Goal: Task Accomplishment & Management: Use online tool/utility

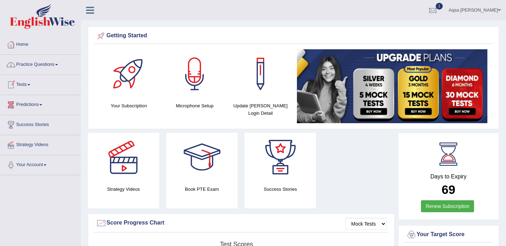
click at [38, 66] on link "Practice Questions" at bounding box center [40, 64] width 80 height 18
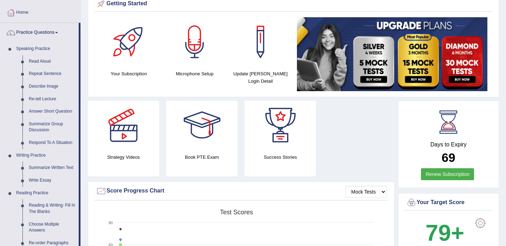
scroll to position [32, 0]
click at [41, 176] on link "Write Essay" at bounding box center [52, 180] width 53 height 13
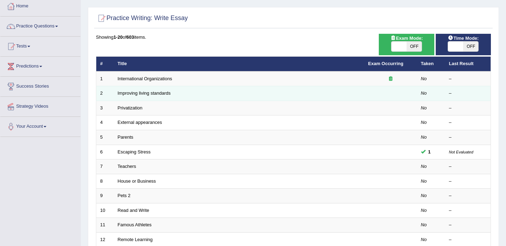
scroll to position [39, 0]
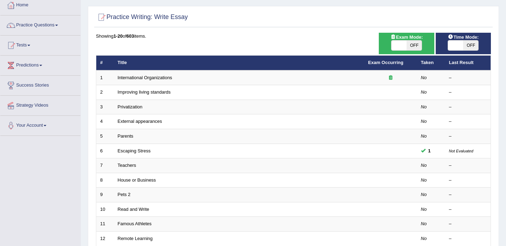
click at [48, 107] on link "Strategy Videos" at bounding box center [40, 105] width 80 height 18
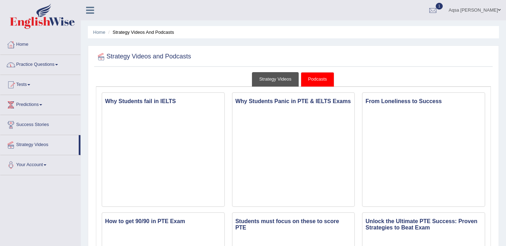
click at [272, 73] on link "Strategy Videos" at bounding box center [275, 79] width 47 height 14
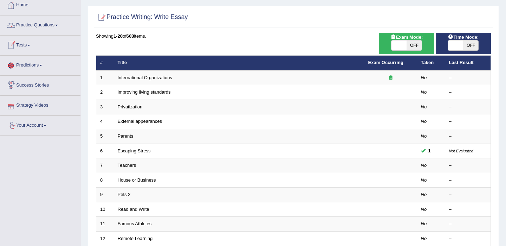
click at [43, 124] on link "Your Account" at bounding box center [40, 125] width 80 height 18
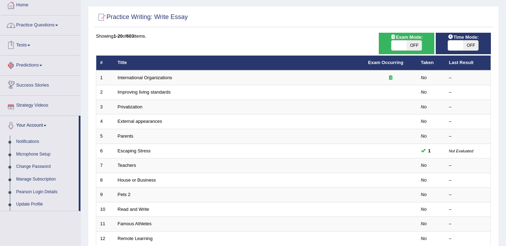
click at [54, 24] on link "Practice Questions" at bounding box center [40, 24] width 80 height 18
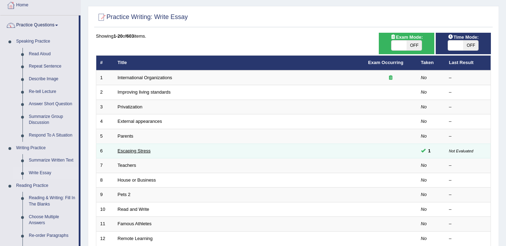
click at [133, 153] on link "Escaping Stress" at bounding box center [134, 150] width 33 height 5
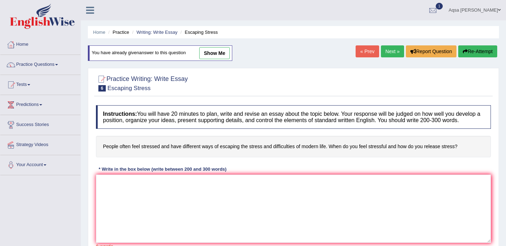
click at [212, 54] on link "show me" at bounding box center [214, 53] width 31 height 12
type textarea "The increasing influence of (essay topic) on our lives has ignited numerous dis…"
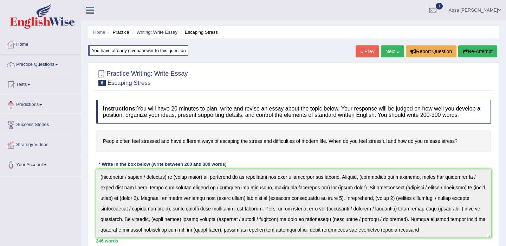
click at [27, 85] on link "Tests" at bounding box center [40, 84] width 80 height 18
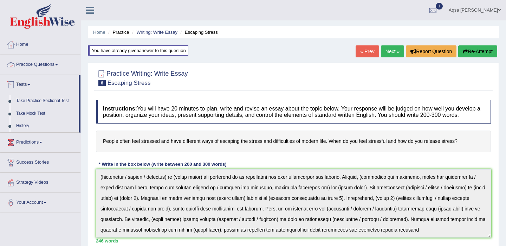
click at [38, 65] on link "Practice Questions" at bounding box center [40, 64] width 80 height 18
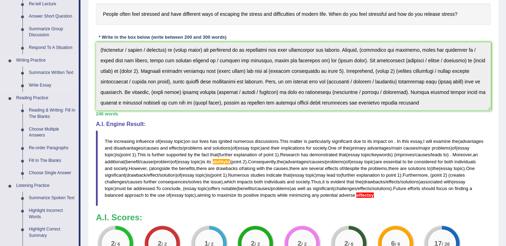
scroll to position [127, 0]
click at [44, 86] on link "Write Essay" at bounding box center [52, 85] width 53 height 13
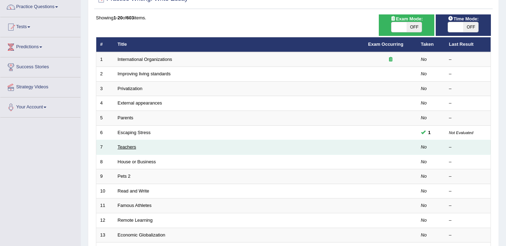
scroll to position [220, 0]
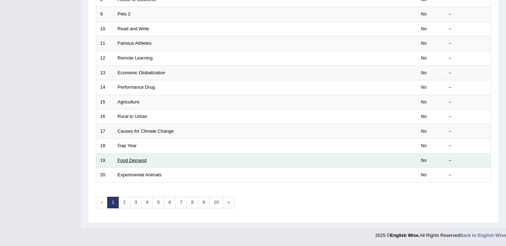
click at [132, 162] on link "Food Demand" at bounding box center [132, 159] width 29 height 5
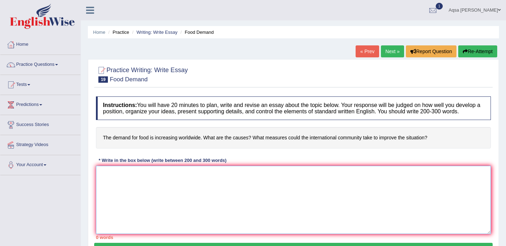
click at [160, 201] on textarea at bounding box center [293, 200] width 395 height 68
paste textarea "The increasing influence of (essay topic) on our lives has ignited numerous dis…"
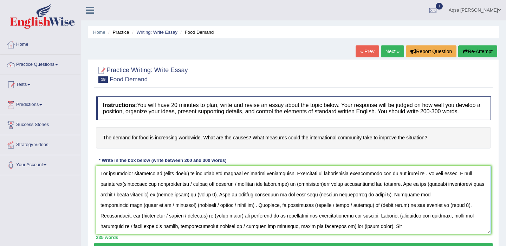
click at [189, 181] on textarea at bounding box center [293, 200] width 395 height 68
click at [305, 182] on textarea at bounding box center [293, 200] width 395 height 68
click at [419, 182] on textarea at bounding box center [293, 200] width 395 height 68
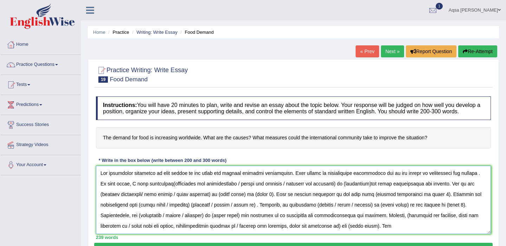
scroll to position [0, 0]
drag, startPoint x: 236, startPoint y: 192, endPoint x: 162, endPoint y: 191, distance: 73.1
click at [162, 191] on textarea at bounding box center [293, 200] width 395 height 68
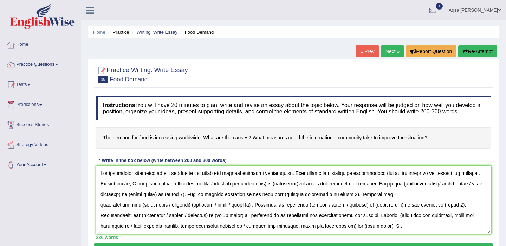
click at [205, 190] on textarea at bounding box center [293, 200] width 395 height 68
drag, startPoint x: 252, startPoint y: 190, endPoint x: 239, endPoint y: 190, distance: 12.3
click at [239, 190] on textarea at bounding box center [293, 200] width 395 height 68
click at [237, 193] on textarea at bounding box center [293, 200] width 395 height 68
drag, startPoint x: 240, startPoint y: 192, endPoint x: 215, endPoint y: 192, distance: 25.0
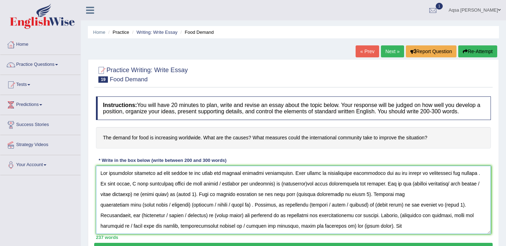
click at [215, 192] on textarea at bounding box center [293, 200] width 395 height 68
click at [331, 191] on textarea at bounding box center [293, 200] width 395 height 68
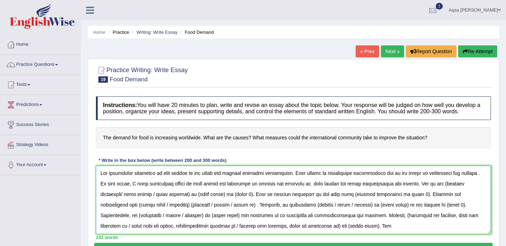
drag, startPoint x: 436, startPoint y: 191, endPoint x: 492, endPoint y: 185, distance: 56.6
click at [494, 186] on div "Practice Writing: Write Essay 19 Food Demand Instructions: You will have 20 min…" at bounding box center [293, 160] width 411 height 203
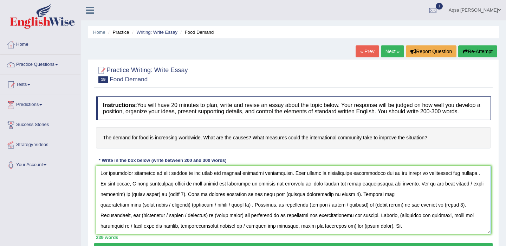
drag, startPoint x: 465, startPoint y: 190, endPoint x: 384, endPoint y: 201, distance: 82.0
click at [384, 201] on textarea at bounding box center [293, 200] width 395 height 68
click at [411, 193] on textarea at bounding box center [293, 200] width 395 height 68
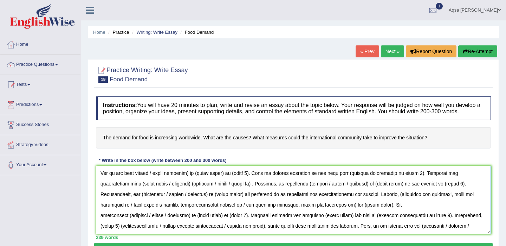
scroll to position [0, 0]
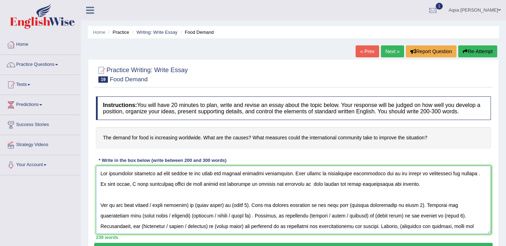
drag, startPoint x: 194, startPoint y: 212, endPoint x: 154, endPoint y: 212, distance: 40.1
click at [154, 212] on textarea at bounding box center [293, 200] width 395 height 68
click at [159, 181] on textarea at bounding box center [293, 200] width 395 height 68
click at [185, 192] on textarea at bounding box center [293, 200] width 395 height 68
click at [331, 192] on textarea at bounding box center [293, 200] width 395 height 68
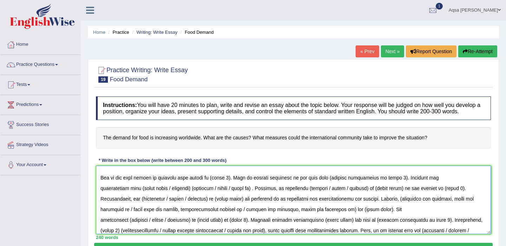
scroll to position [28, 0]
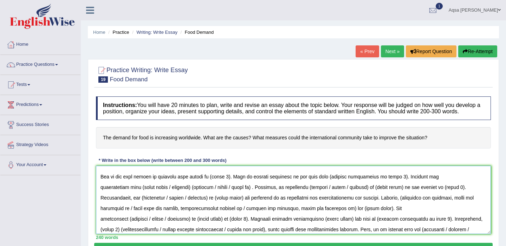
click at [233, 185] on textarea at bounding box center [293, 200] width 395 height 68
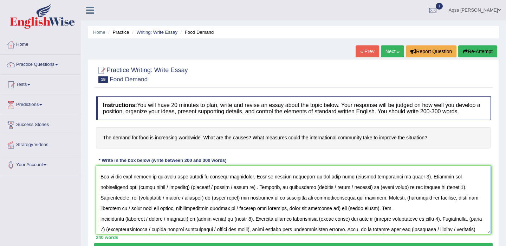
click at [417, 186] on textarea at bounding box center [293, 200] width 395 height 68
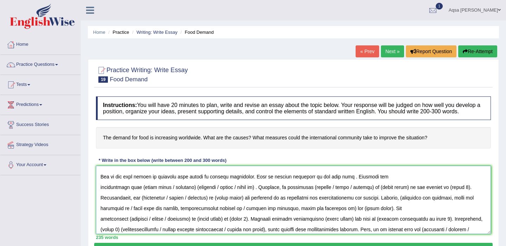
click at [257, 185] on textarea at bounding box center [293, 200] width 395 height 68
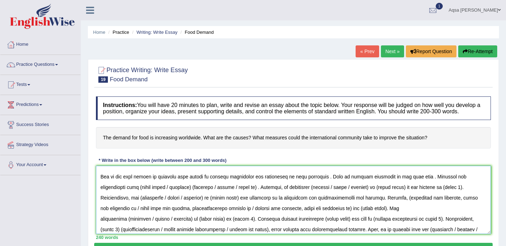
click at [422, 184] on textarea at bounding box center [293, 200] width 395 height 68
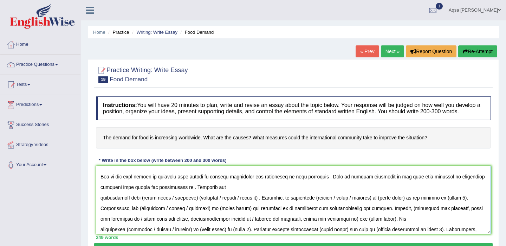
click at [161, 195] on textarea at bounding box center [293, 200] width 395 height 68
click at [206, 193] on textarea at bounding box center [293, 200] width 395 height 68
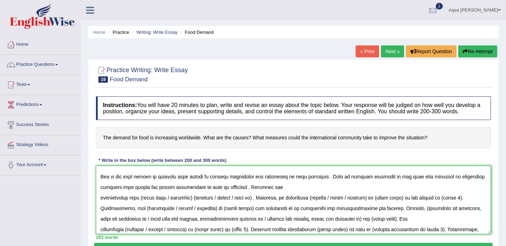
click at [101, 204] on textarea at bounding box center [293, 200] width 395 height 68
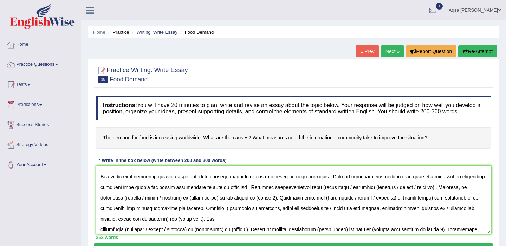
scroll to position [18, 0]
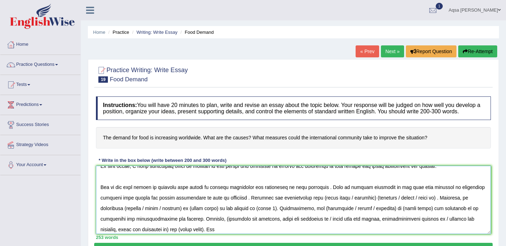
drag, startPoint x: 376, startPoint y: 206, endPoint x: 323, endPoint y: 206, distance: 53.4
click at [323, 206] on textarea at bounding box center [293, 200] width 395 height 68
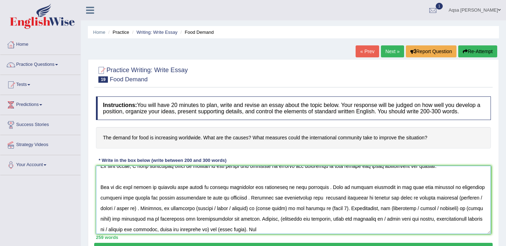
click at [458, 205] on textarea at bounding box center [293, 200] width 395 height 68
click at [482, 206] on textarea at bounding box center [293, 200] width 395 height 68
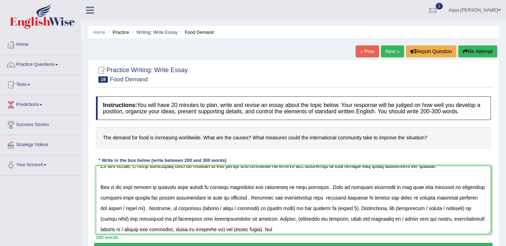
click at [139, 215] on textarea at bounding box center [293, 200] width 395 height 68
drag, startPoint x: 140, startPoint y: 216, endPoint x: 101, endPoint y: 218, distance: 39.4
click at [101, 218] on textarea at bounding box center [293, 200] width 395 height 68
drag, startPoint x: 195, startPoint y: 217, endPoint x: 174, endPoint y: 215, distance: 20.8
click at [174, 216] on textarea at bounding box center [293, 200] width 395 height 68
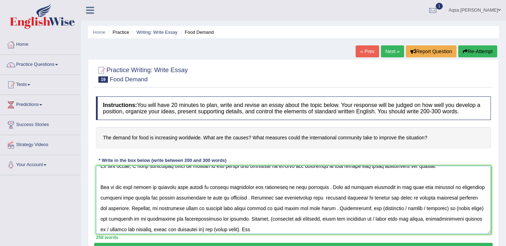
drag, startPoint x: 395, startPoint y: 217, endPoint x: 356, endPoint y: 219, distance: 39.4
click at [356, 219] on textarea at bounding box center [293, 200] width 395 height 68
drag, startPoint x: 433, startPoint y: 217, endPoint x: 373, endPoint y: 219, distance: 60.5
click at [373, 219] on textarea at bounding box center [293, 200] width 395 height 68
click at [457, 215] on textarea at bounding box center [293, 200] width 395 height 68
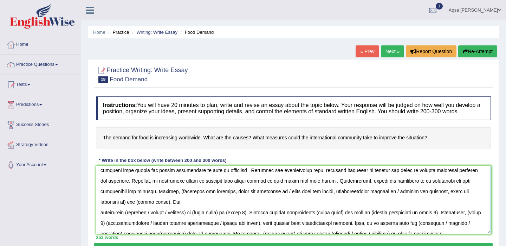
scroll to position [46, 0]
click at [151, 199] on textarea at bounding box center [293, 200] width 395 height 68
drag, startPoint x: 256, startPoint y: 198, endPoint x: 151, endPoint y: 198, distance: 105.5
click at [151, 198] on textarea at bounding box center [293, 200] width 395 height 68
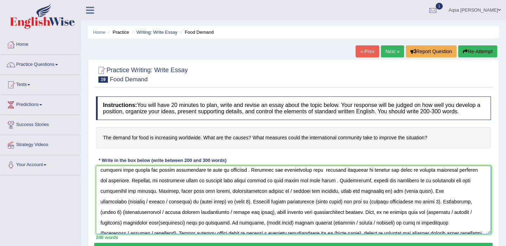
drag, startPoint x: 309, startPoint y: 199, endPoint x: 200, endPoint y: 202, distance: 108.6
click at [200, 202] on textarea at bounding box center [293, 200] width 395 height 68
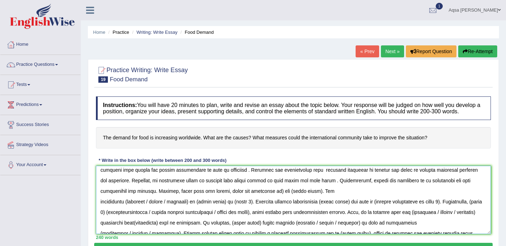
click at [249, 199] on textarea at bounding box center [293, 200] width 395 height 68
click at [283, 199] on textarea at bounding box center [293, 200] width 395 height 68
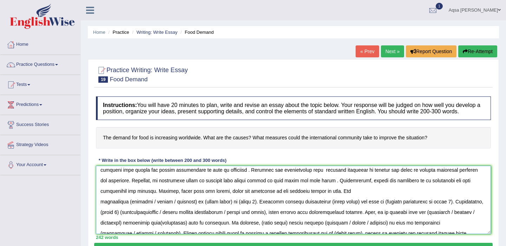
click at [314, 197] on textarea at bounding box center [293, 200] width 395 height 68
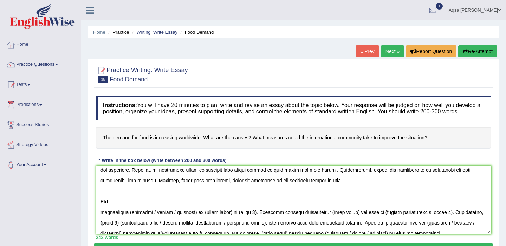
scroll to position [67, 0]
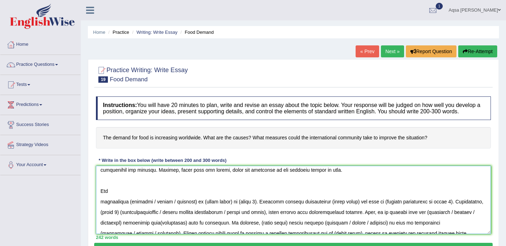
click at [101, 211] on textarea at bounding box center [293, 200] width 395 height 68
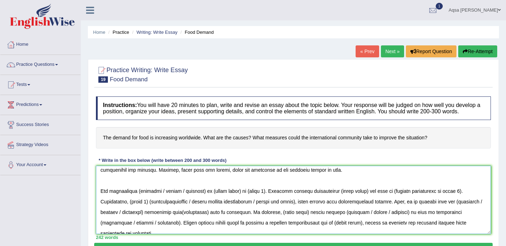
click at [161, 198] on textarea at bounding box center [293, 200] width 395 height 68
click at [263, 198] on textarea at bounding box center [293, 200] width 395 height 68
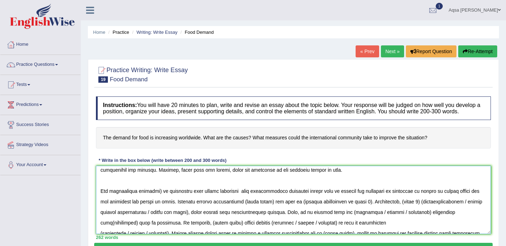
click at [235, 210] on textarea at bounding box center [293, 200] width 395 height 68
click at [274, 209] on textarea at bounding box center [293, 200] width 395 height 68
drag, startPoint x: 396, startPoint y: 209, endPoint x: 329, endPoint y: 212, distance: 66.8
click at [329, 212] on textarea at bounding box center [293, 200] width 395 height 68
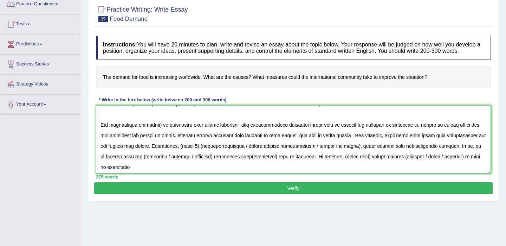
scroll to position [74, 0]
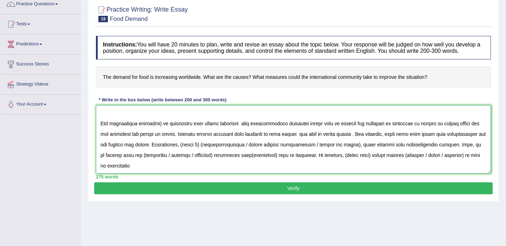
drag, startPoint x: 284, startPoint y: 152, endPoint x: 222, endPoint y: 154, distance: 62.2
click at [221, 153] on textarea at bounding box center [293, 139] width 395 height 68
drag, startPoint x: 394, startPoint y: 153, endPoint x: 353, endPoint y: 155, distance: 41.5
click at [353, 154] on textarea at bounding box center [293, 139] width 395 height 68
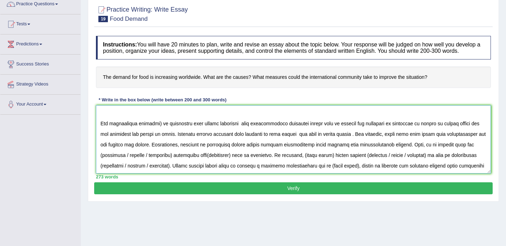
drag, startPoint x: 167, startPoint y: 162, endPoint x: 119, endPoint y: 164, distance: 48.2
click at [119, 164] on textarea at bounding box center [293, 139] width 395 height 68
click at [141, 163] on textarea at bounding box center [293, 139] width 395 height 68
drag, startPoint x: 353, startPoint y: 153, endPoint x: 222, endPoint y: 154, distance: 130.8
click at [221, 153] on textarea at bounding box center [293, 139] width 395 height 68
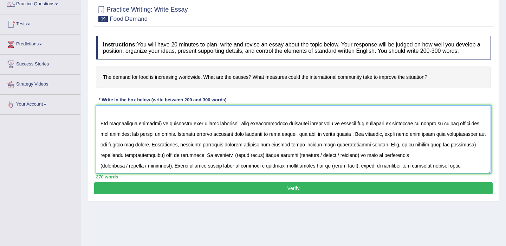
click at [122, 162] on textarea at bounding box center [293, 139] width 395 height 68
click at [183, 163] on textarea at bounding box center [293, 139] width 395 height 68
click at [302, 162] on textarea at bounding box center [293, 139] width 395 height 68
drag, startPoint x: 385, startPoint y: 162, endPoint x: 361, endPoint y: 160, distance: 23.6
click at [361, 161] on textarea at bounding box center [293, 139] width 395 height 68
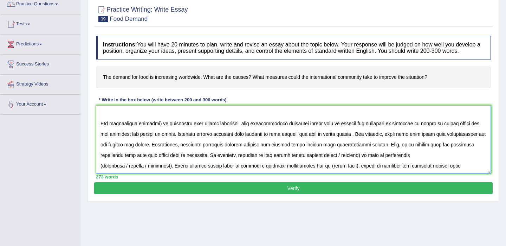
drag, startPoint x: 404, startPoint y: 162, endPoint x: 378, endPoint y: 161, distance: 26.4
click at [378, 161] on textarea at bounding box center [293, 139] width 395 height 68
click at [148, 173] on textarea at bounding box center [293, 139] width 395 height 68
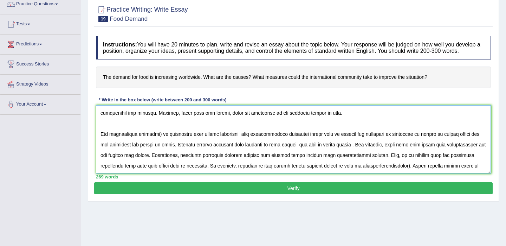
click at [447, 172] on textarea at bounding box center [293, 139] width 395 height 68
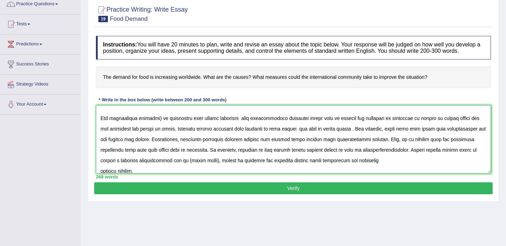
scroll to position [84, 0]
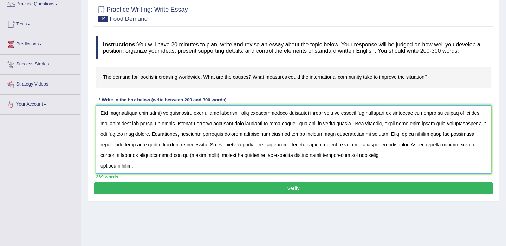
drag, startPoint x: 255, startPoint y: 163, endPoint x: 228, endPoint y: 163, distance: 26.7
click at [228, 163] on textarea at bounding box center [293, 139] width 395 height 68
click at [200, 162] on textarea at bounding box center [293, 139] width 395 height 68
click at [200, 163] on textarea at bounding box center [293, 139] width 395 height 68
click at [205, 162] on textarea at bounding box center [293, 139] width 395 height 68
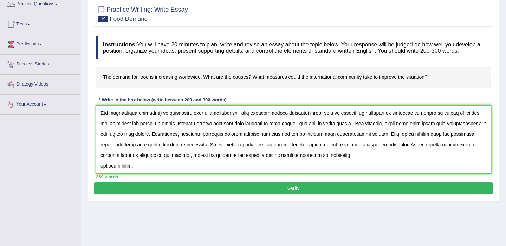
click at [223, 163] on textarea at bounding box center [293, 139] width 395 height 68
click at [229, 163] on textarea at bounding box center [293, 139] width 395 height 68
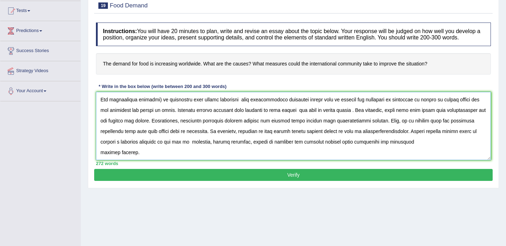
scroll to position [77, 0]
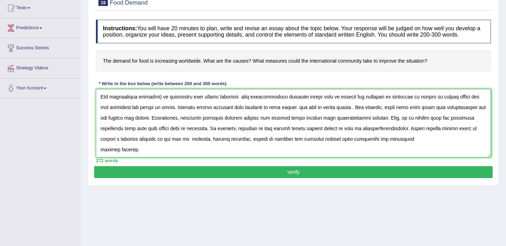
click at [100, 157] on textarea at bounding box center [293, 123] width 395 height 68
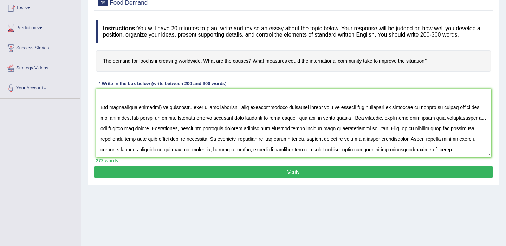
scroll to position [74, 0]
type textarea "The increasing influence of food demand on our lives has ignited numerous discu…"
click at [132, 175] on button "Verify" at bounding box center [293, 172] width 399 height 12
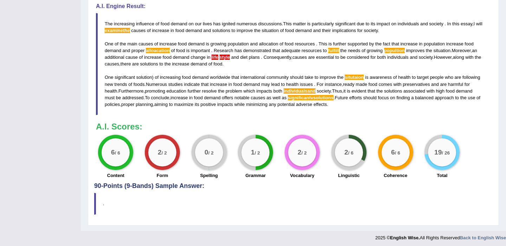
scroll to position [230, 0]
click at [129, 33] on span "examinethe" at bounding box center [117, 30] width 25 height 5
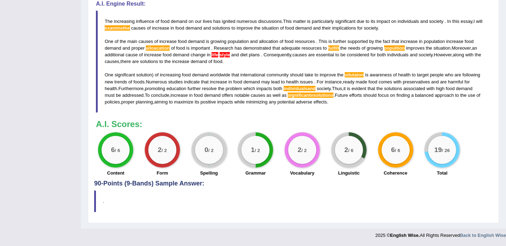
scroll to position [239, 0]
